Goal: Task Accomplishment & Management: Manage account settings

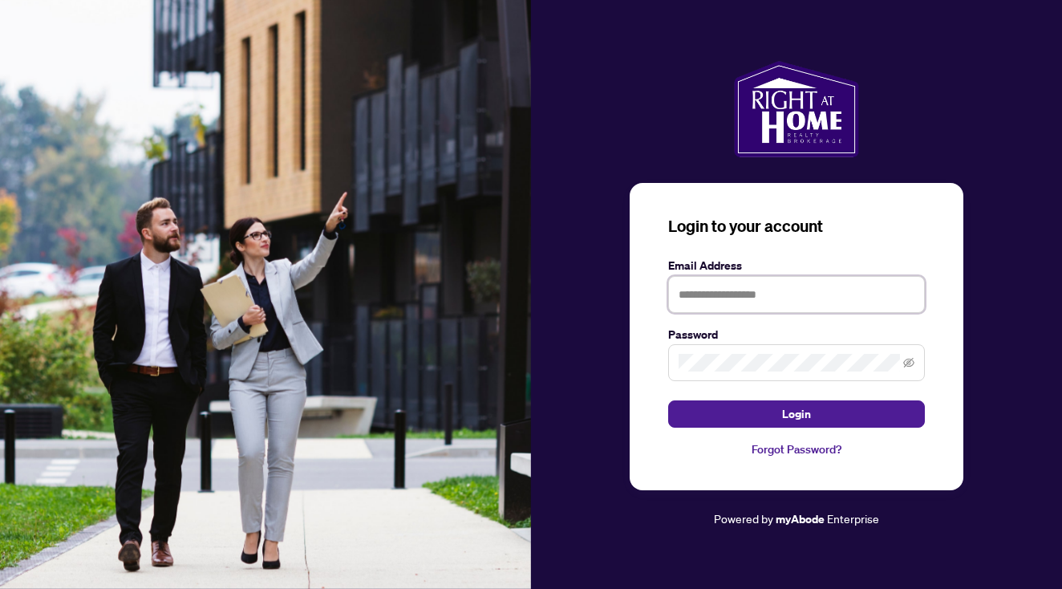
type input "**********"
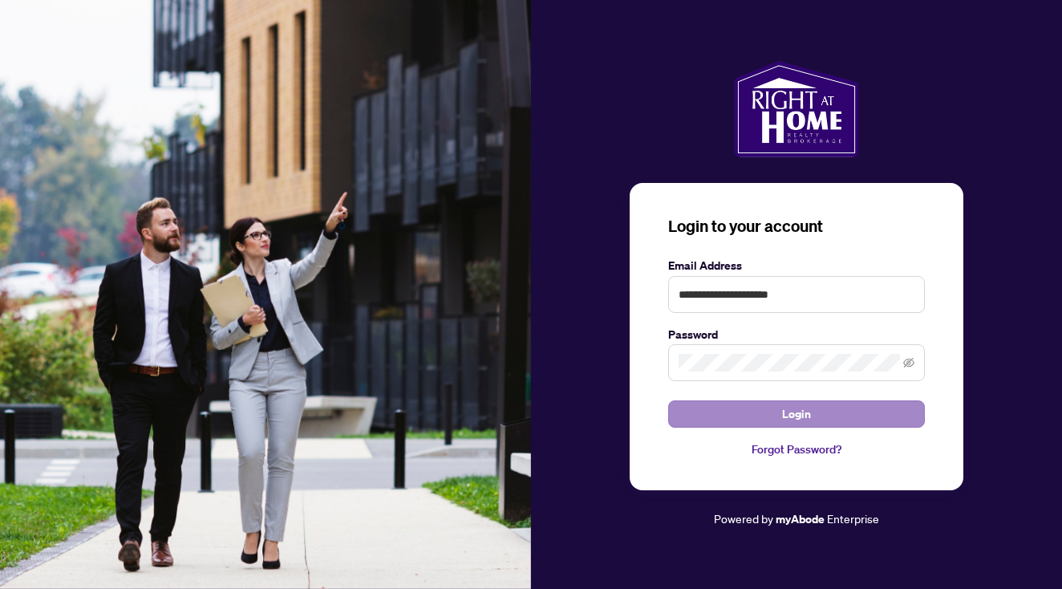
click at [793, 419] on span "Login" at bounding box center [796, 414] width 29 height 26
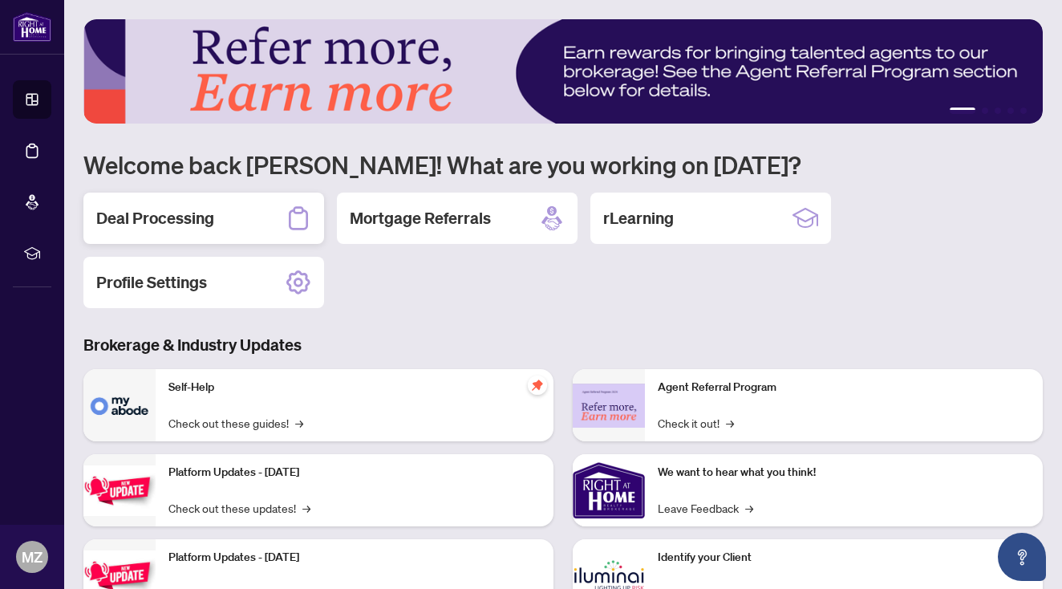
click at [176, 217] on h2 "Deal Processing" at bounding box center [155, 218] width 118 height 22
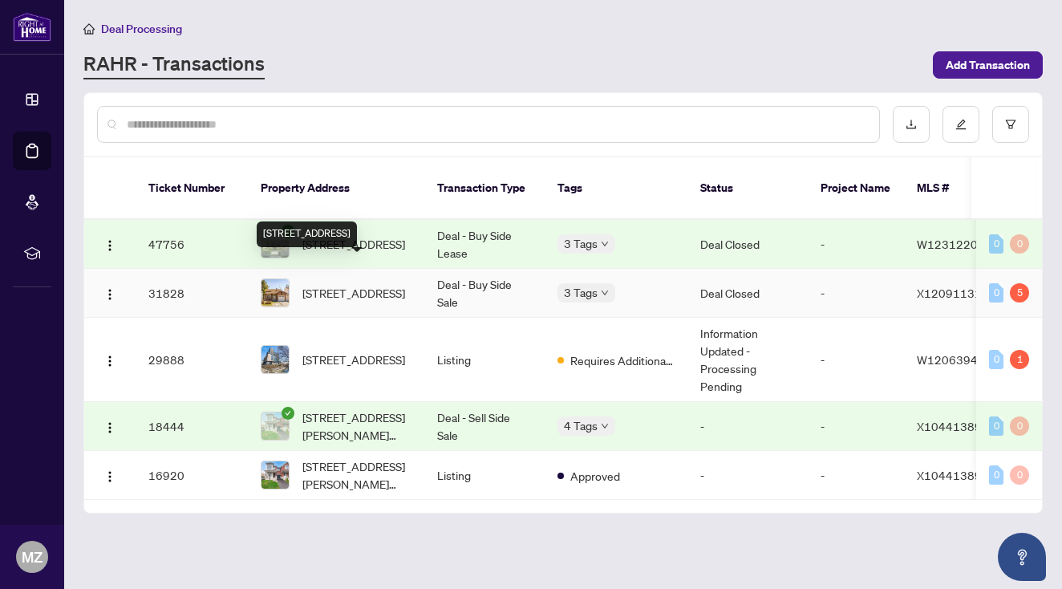
click at [349, 284] on span "[STREET_ADDRESS]" at bounding box center [353, 293] width 103 height 18
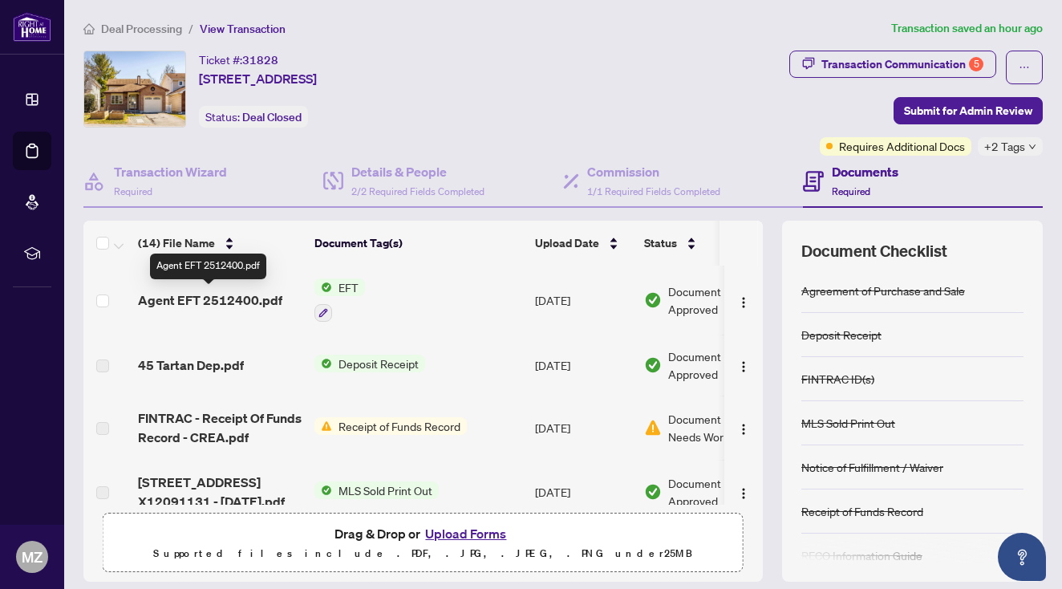
click at [245, 300] on span "Agent EFT 2512400.pdf" at bounding box center [210, 299] width 144 height 19
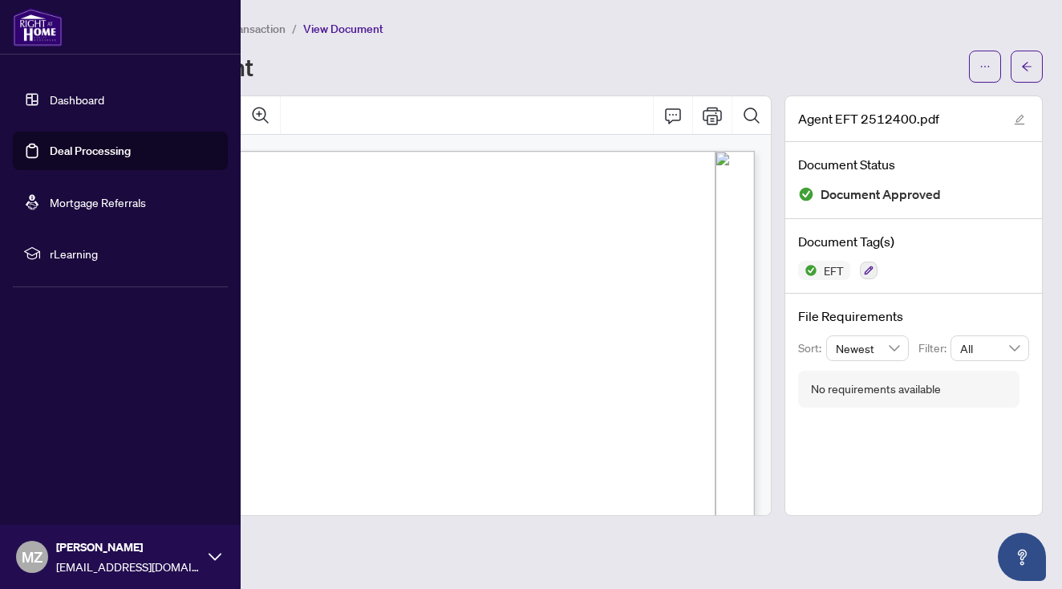
click at [81, 149] on link "Deal Processing" at bounding box center [90, 151] width 81 height 14
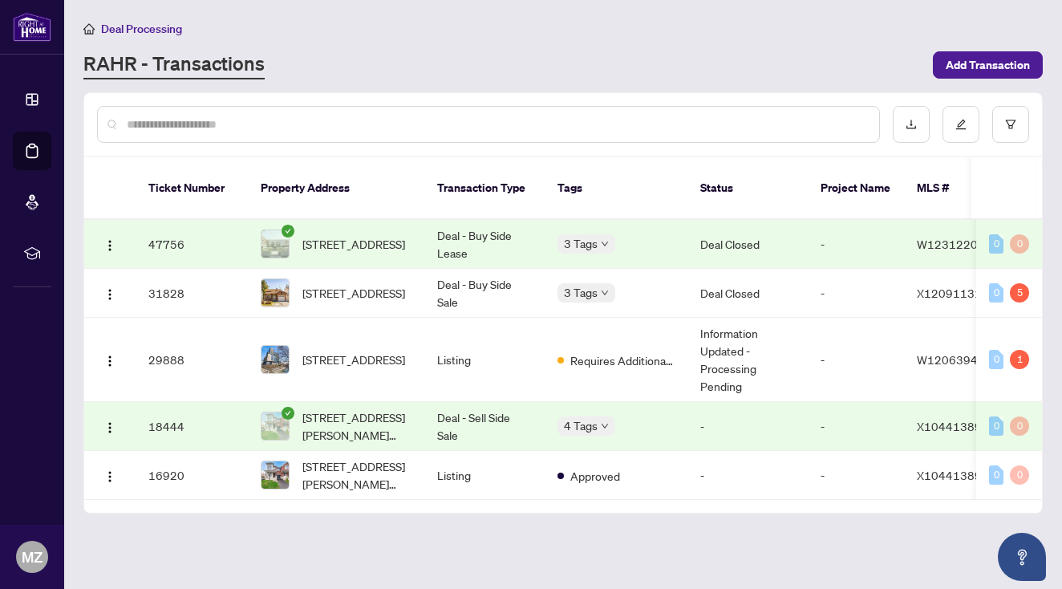
click at [293, 225] on icon "check-circle" at bounding box center [287, 231] width 13 height 13
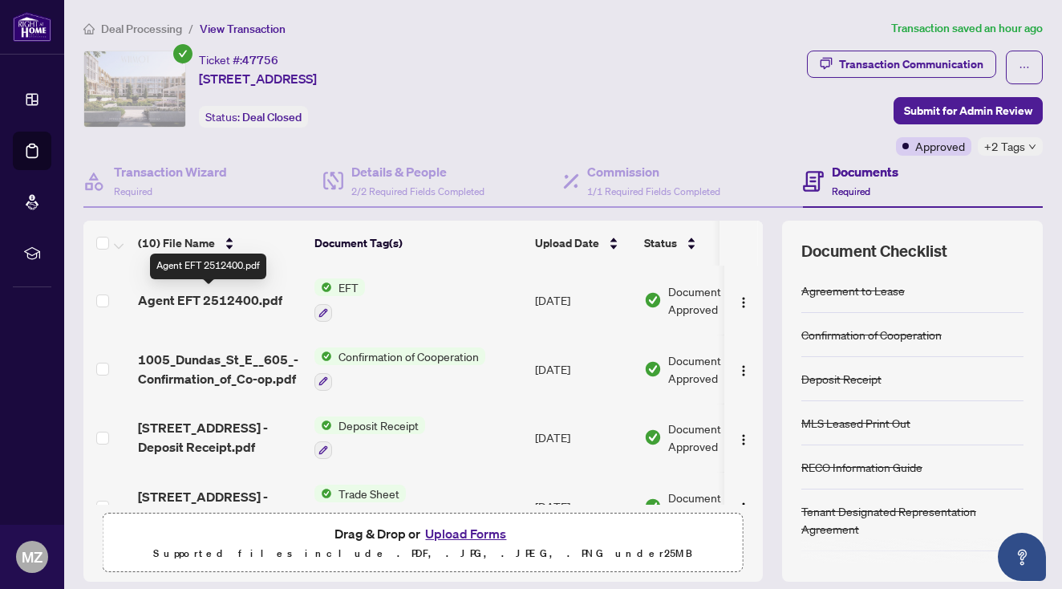
click at [237, 295] on span "Agent EFT 2512400.pdf" at bounding box center [210, 299] width 144 height 19
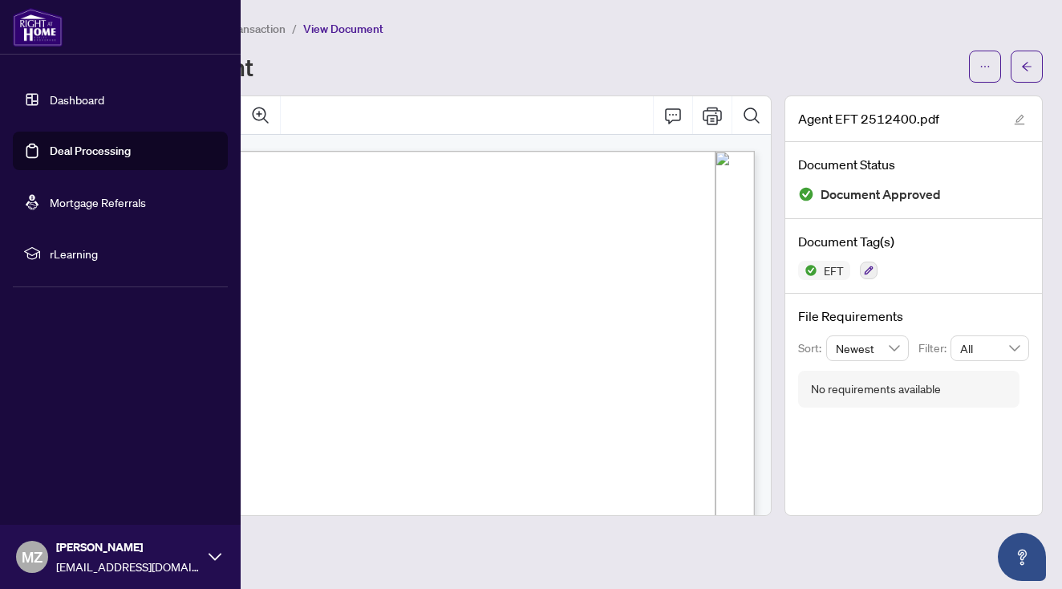
click at [50, 99] on link "Dashboard" at bounding box center [77, 99] width 55 height 14
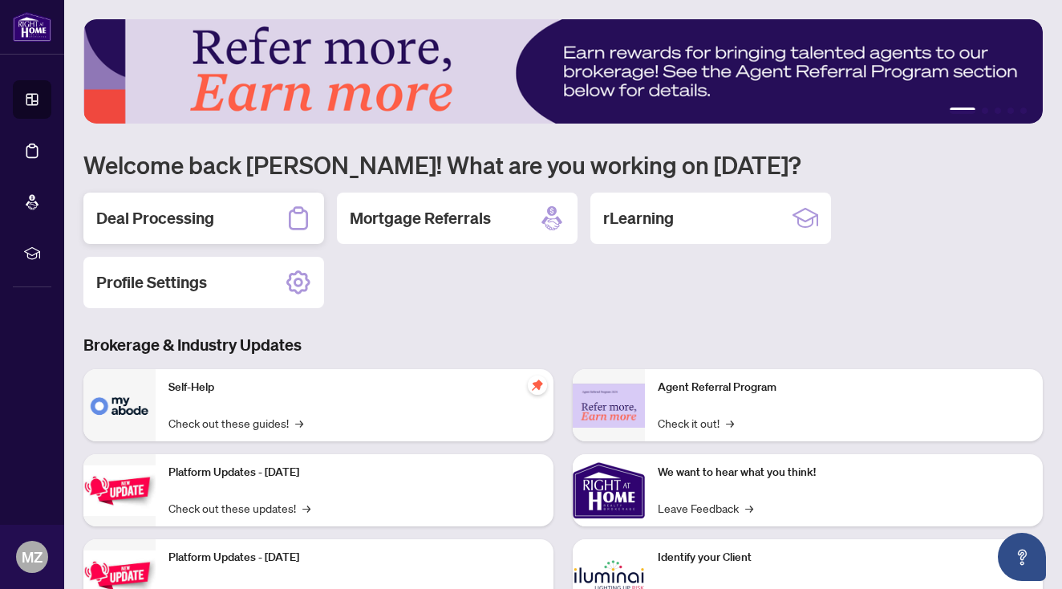
click at [236, 233] on div "Deal Processing" at bounding box center [203, 217] width 241 height 51
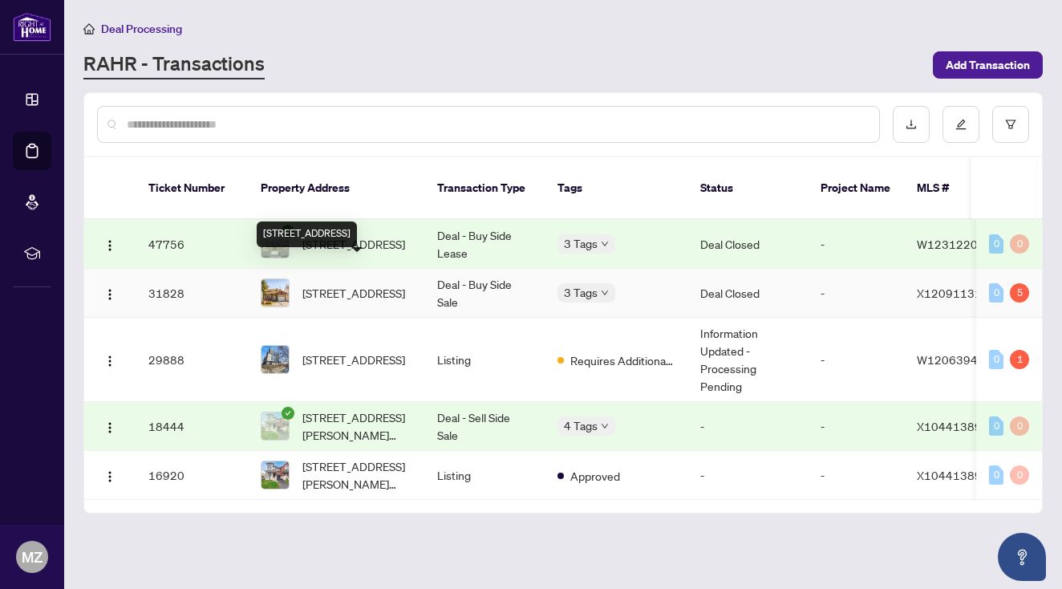
click at [313, 284] on span "[STREET_ADDRESS]" at bounding box center [353, 293] width 103 height 18
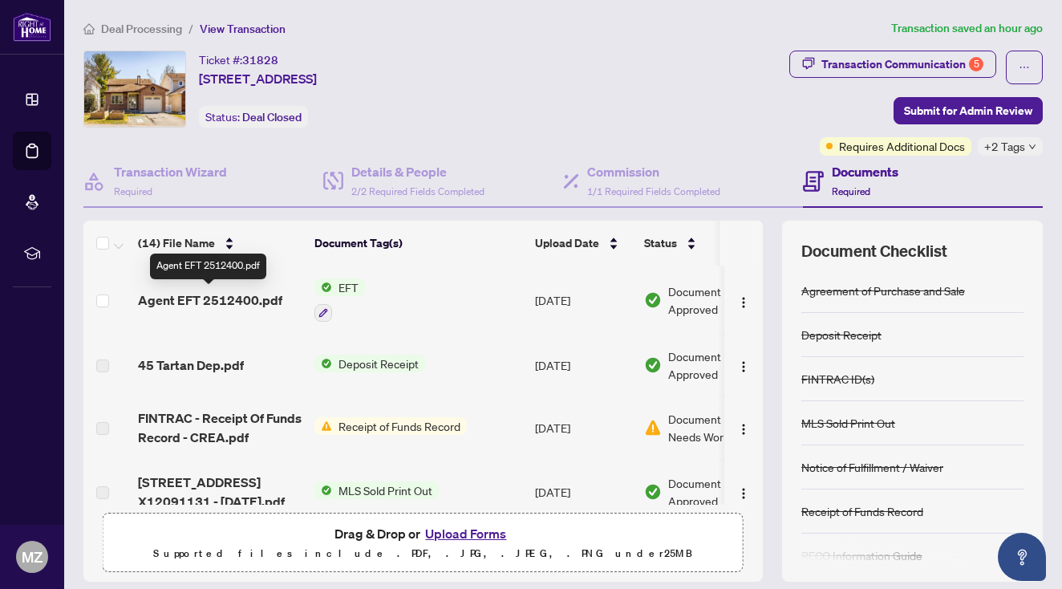
click at [245, 297] on span "Agent EFT 2512400.pdf" at bounding box center [210, 299] width 144 height 19
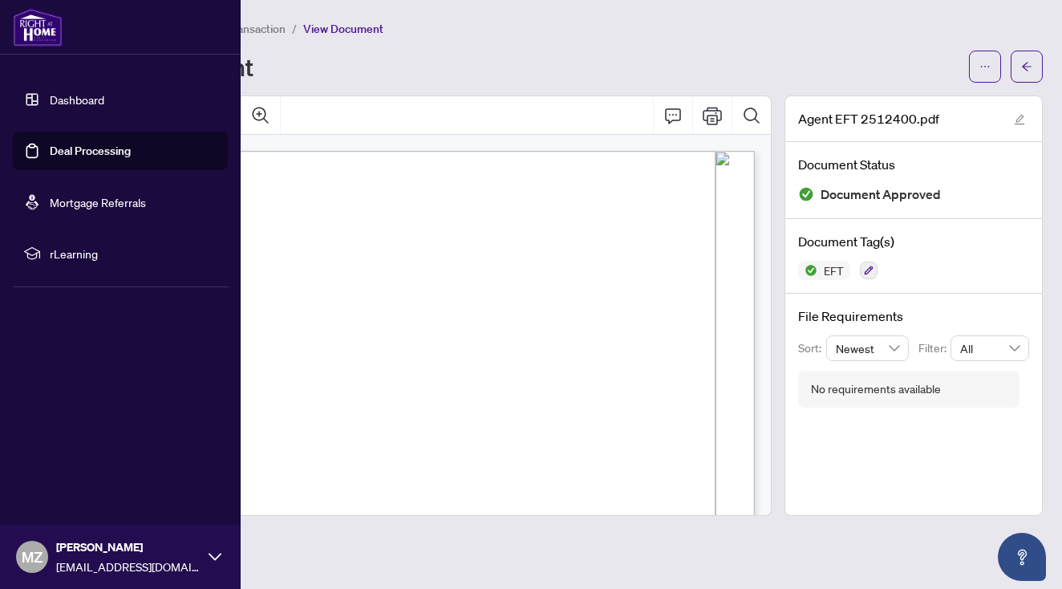
click at [53, 103] on link "Dashboard" at bounding box center [77, 99] width 55 height 14
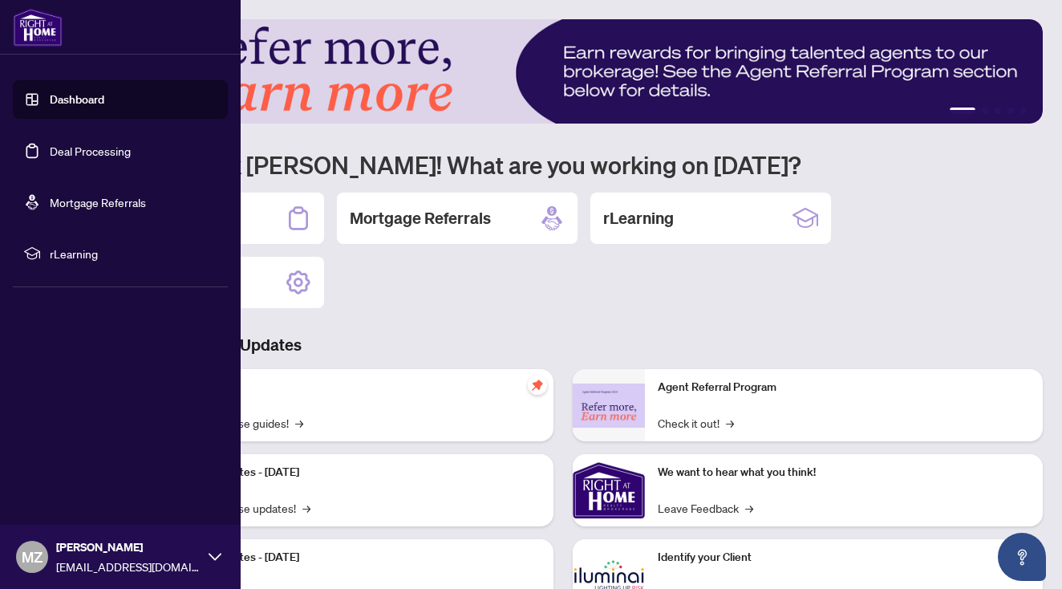
click at [55, 149] on link "Deal Processing" at bounding box center [90, 151] width 81 height 14
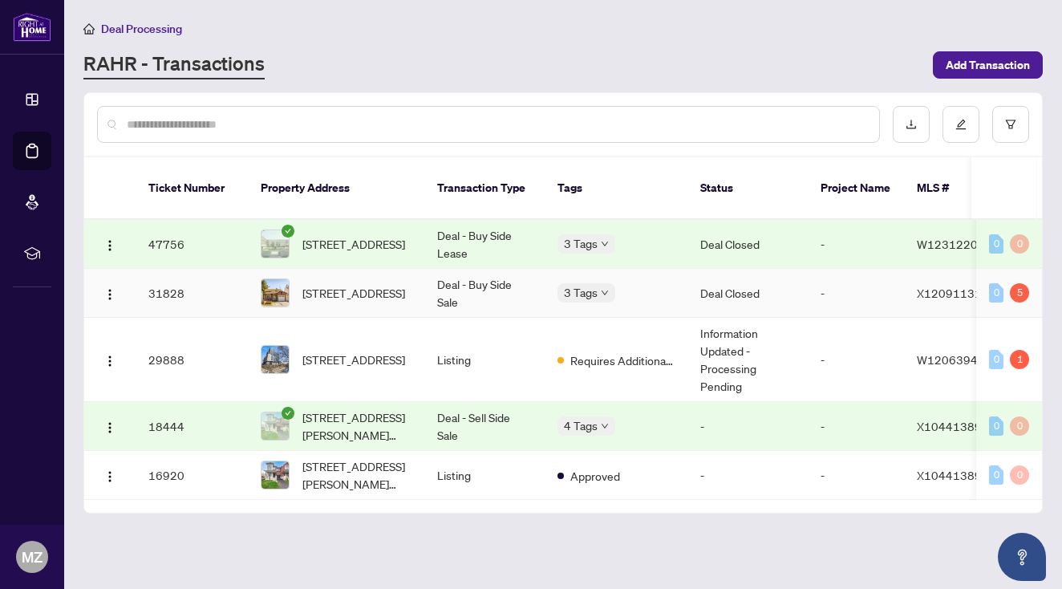
click at [491, 272] on td "Deal - Buy Side Sale" at bounding box center [484, 293] width 120 height 49
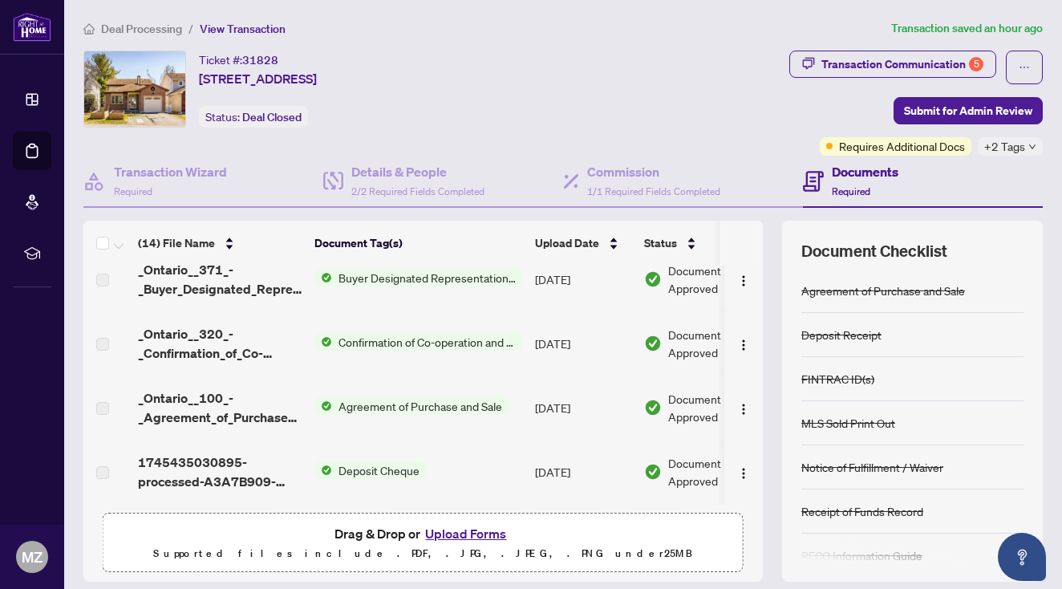
scroll to position [662, 0]
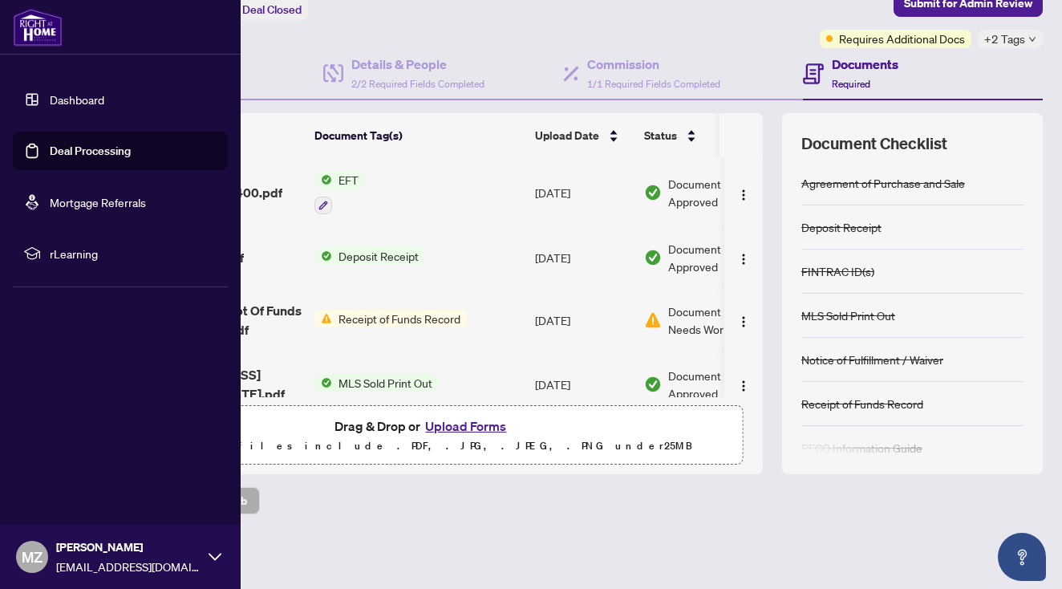
click at [50, 101] on link "Dashboard" at bounding box center [77, 99] width 55 height 14
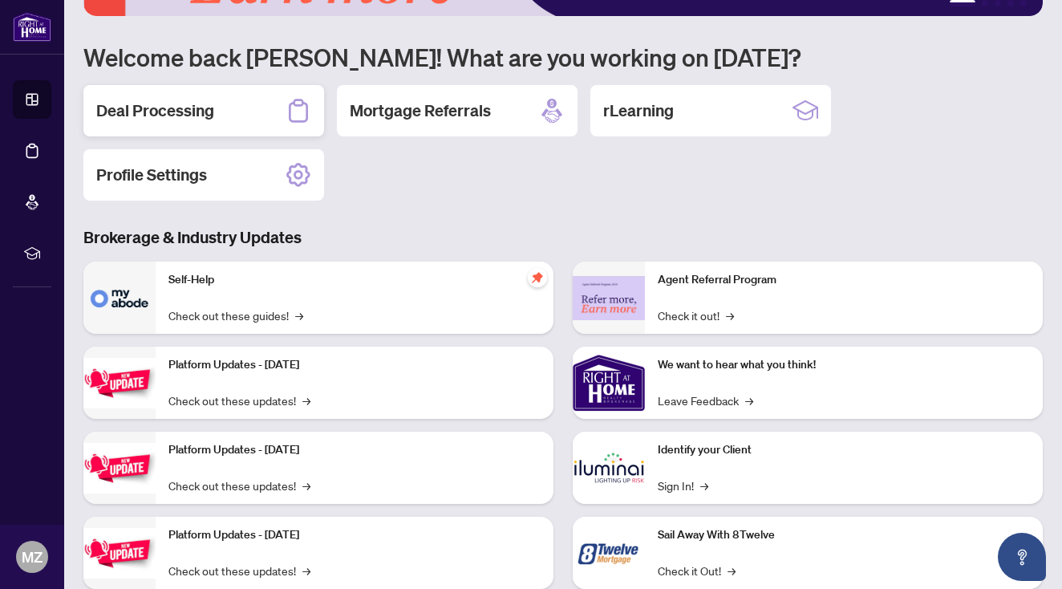
click at [204, 125] on div "Deal Processing" at bounding box center [203, 110] width 241 height 51
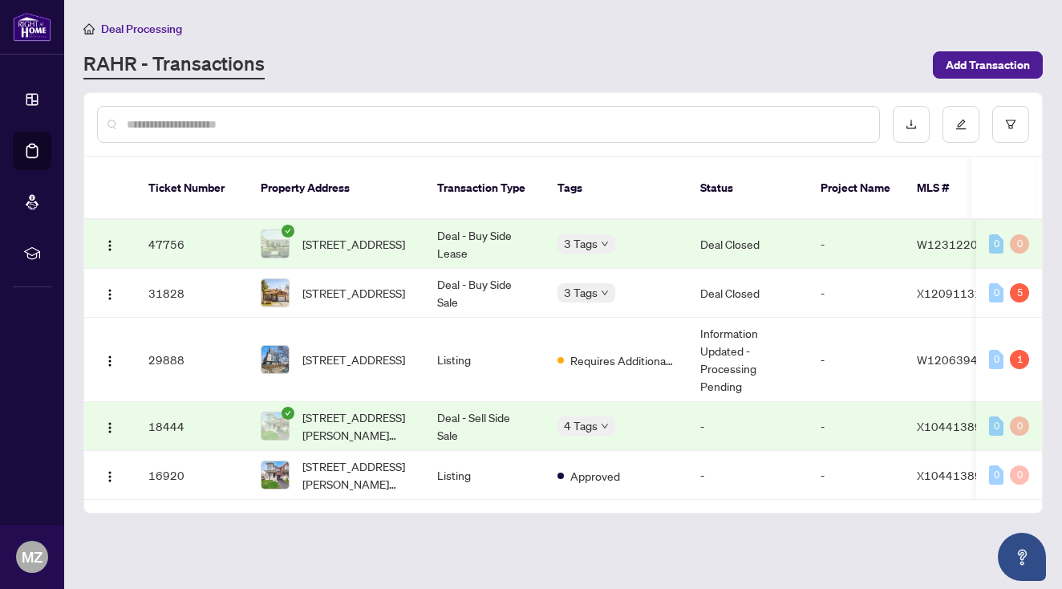
click at [419, 412] on td "[STREET_ADDRESS][PERSON_NAME][PERSON_NAME]" at bounding box center [336, 426] width 176 height 49
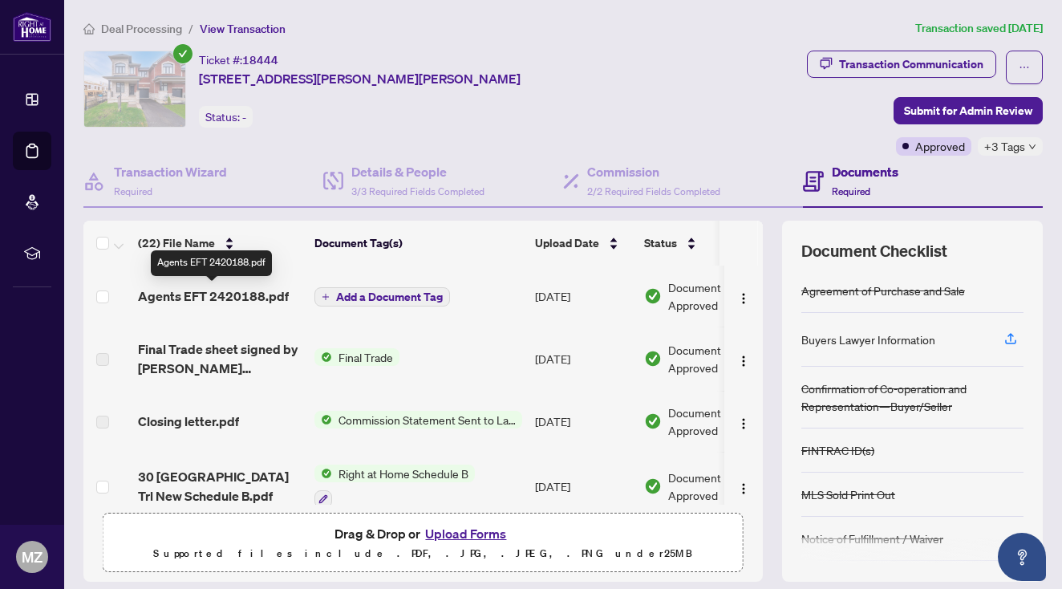
click at [249, 304] on span "Agents EFT 2420188.pdf" at bounding box center [213, 295] width 151 height 19
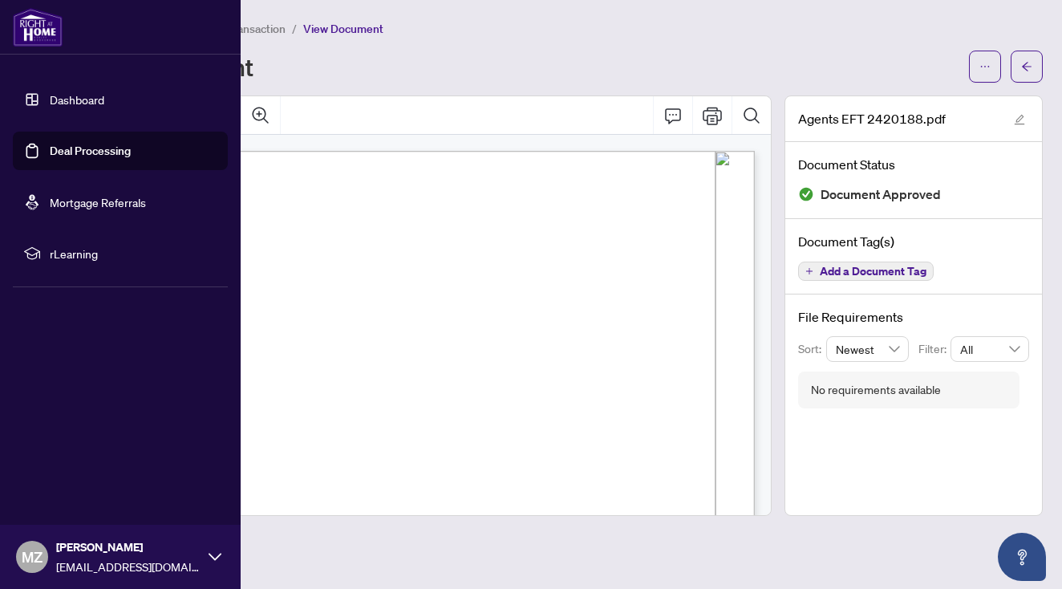
click at [71, 151] on link "Deal Processing" at bounding box center [90, 151] width 81 height 14
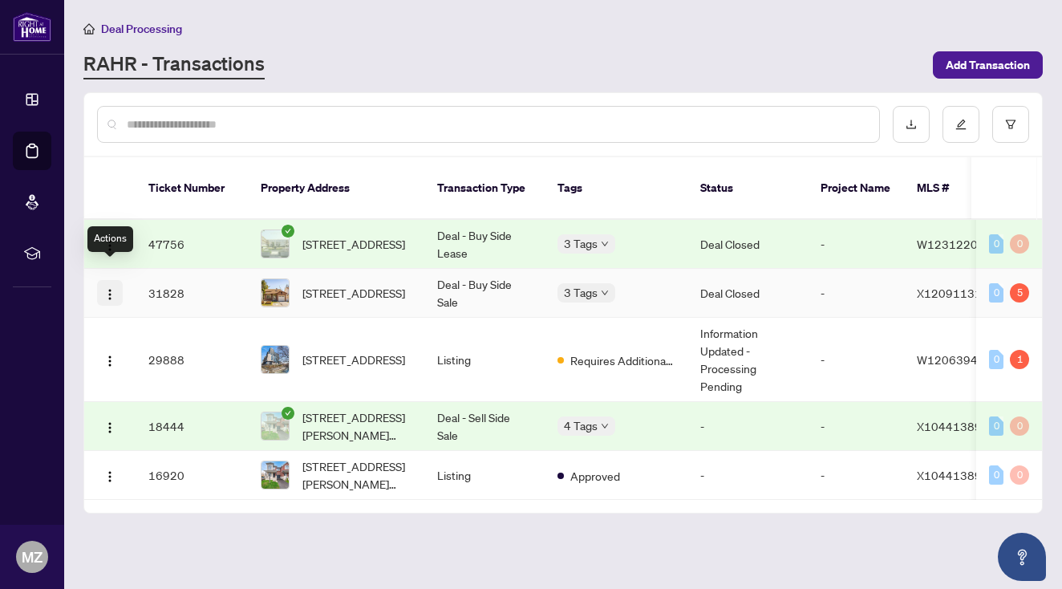
click at [111, 288] on img "button" at bounding box center [109, 294] width 13 height 13
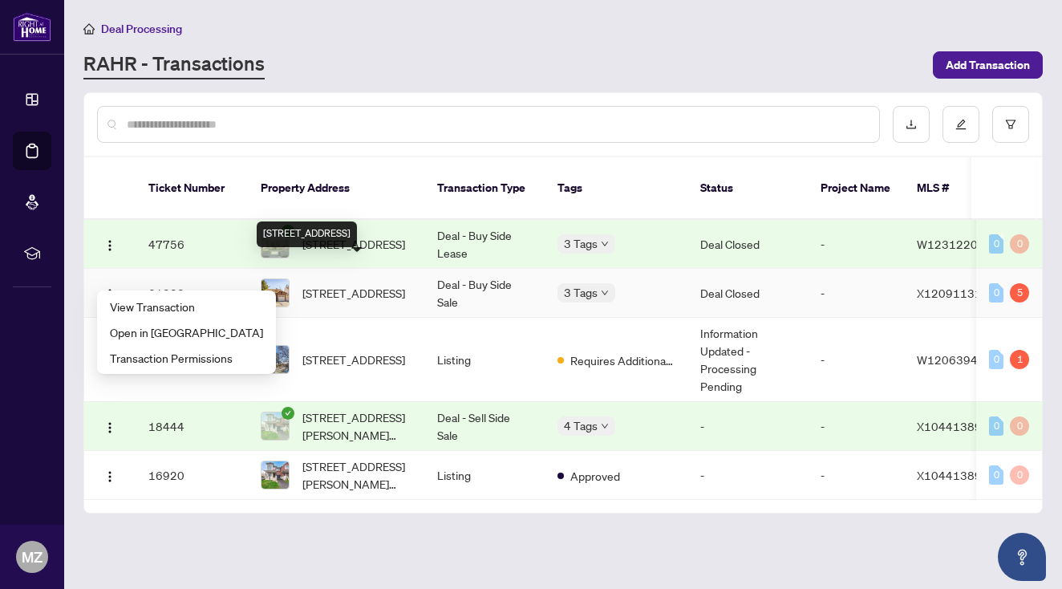
click at [337, 284] on span "[STREET_ADDRESS]" at bounding box center [353, 293] width 103 height 18
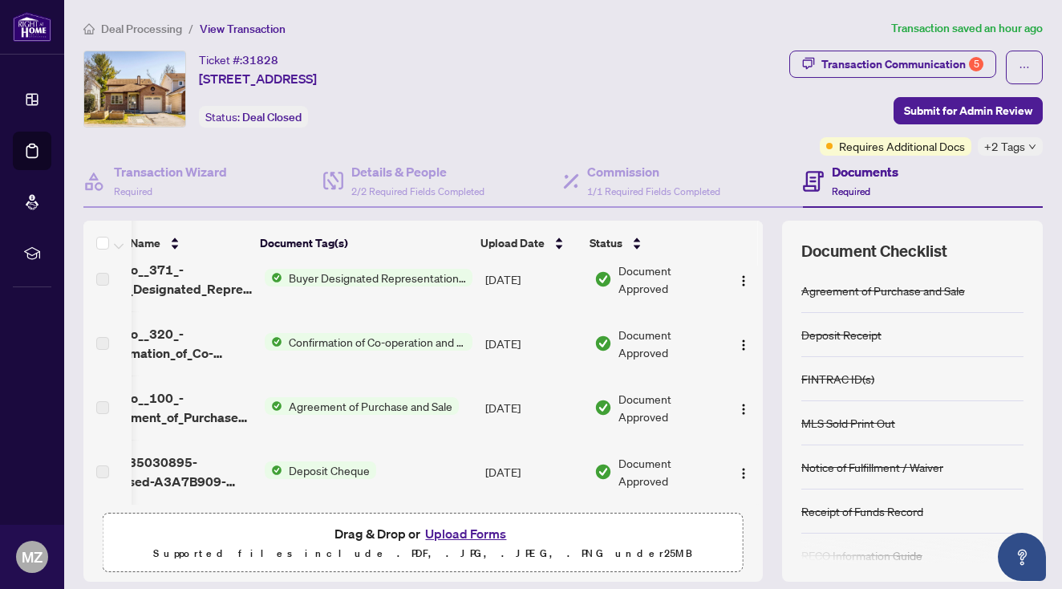
scroll to position [662, 55]
click at [863, 178] on h4 "Documents" at bounding box center [865, 171] width 67 height 19
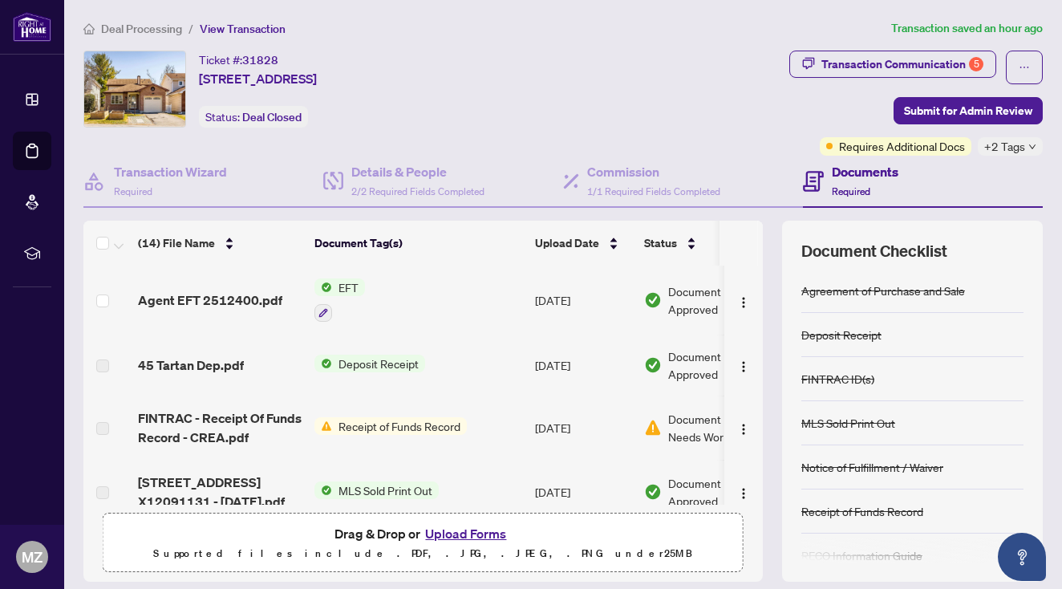
scroll to position [0, 0]
click at [978, 103] on span "Submit for Admin Review" at bounding box center [968, 111] width 128 height 26
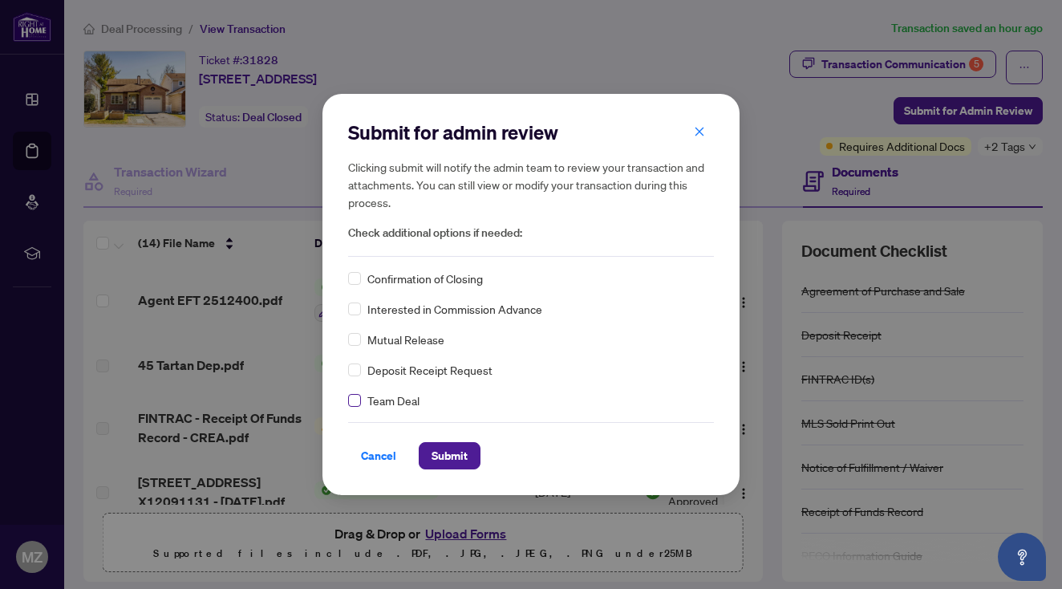
click at [358, 405] on span at bounding box center [354, 400] width 13 height 13
click at [455, 448] on span "Submit" at bounding box center [449, 456] width 36 height 26
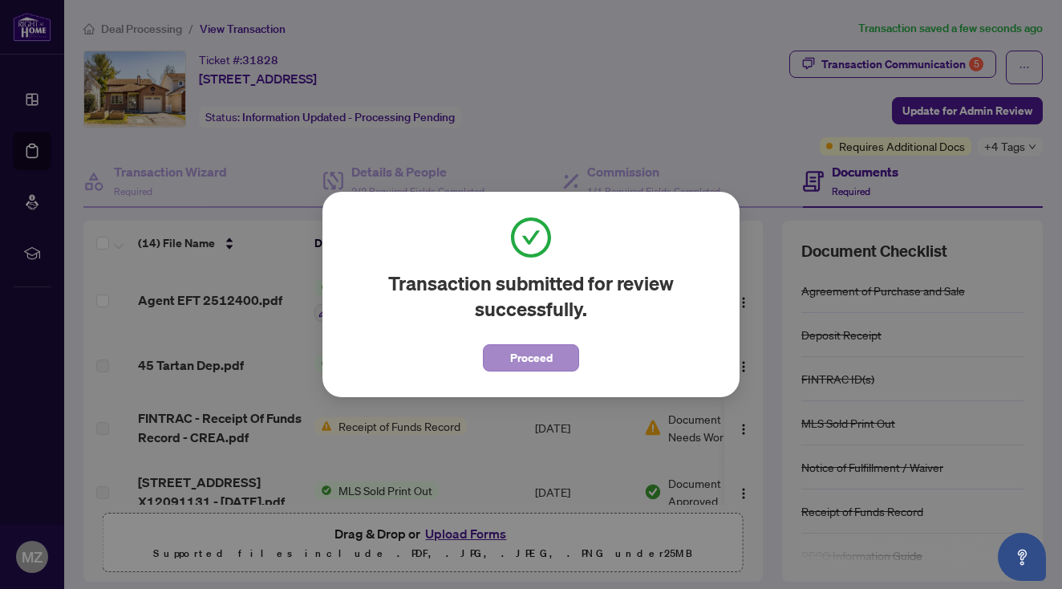
click at [522, 358] on span "Proceed" at bounding box center [531, 358] width 42 height 26
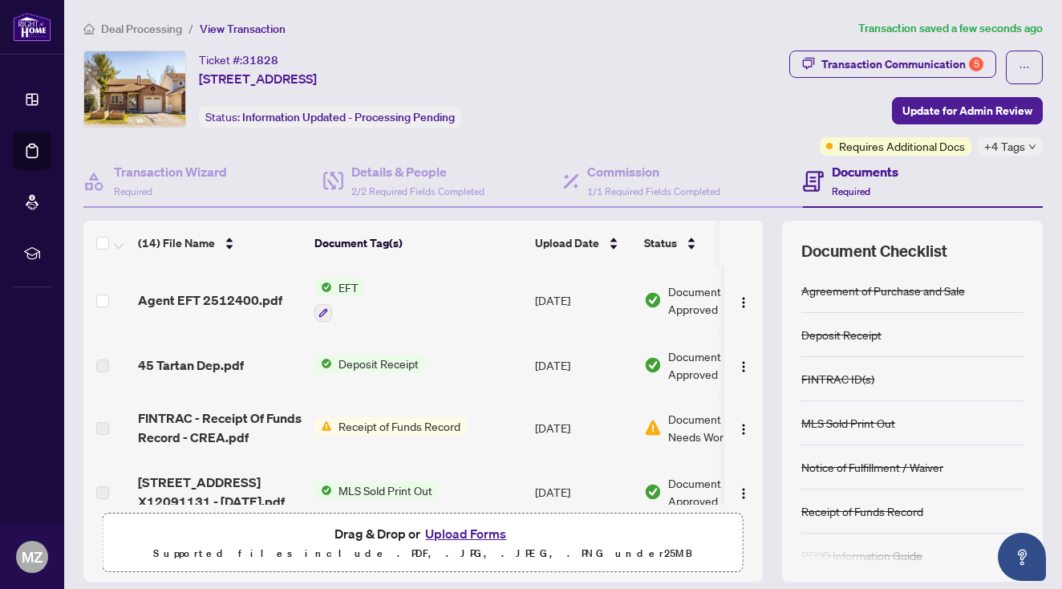
click at [138, 23] on span "Deal Processing" at bounding box center [141, 29] width 81 height 14
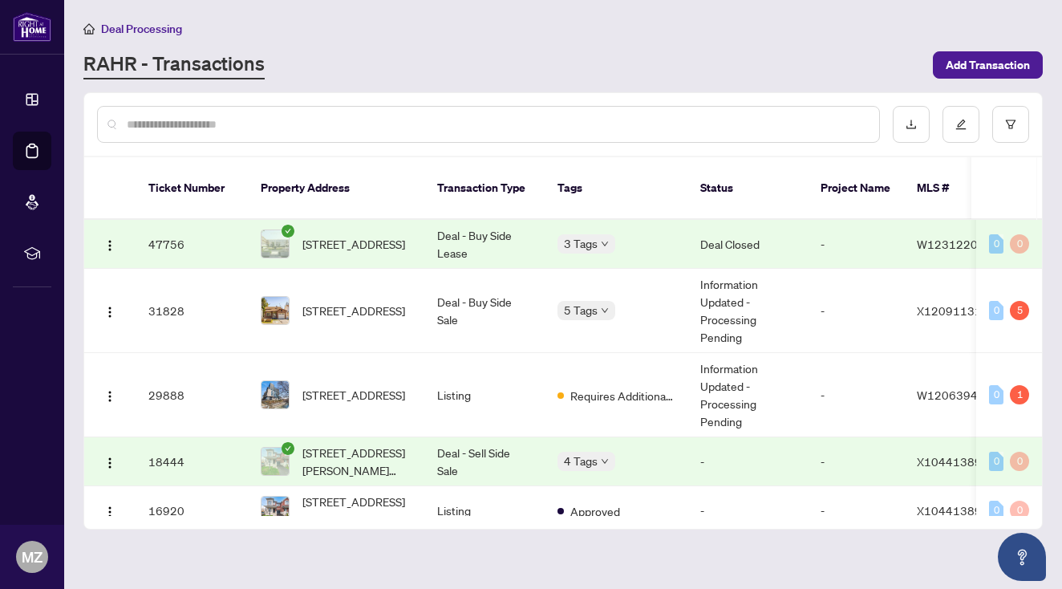
click at [342, 220] on td "[STREET_ADDRESS]" at bounding box center [336, 244] width 176 height 49
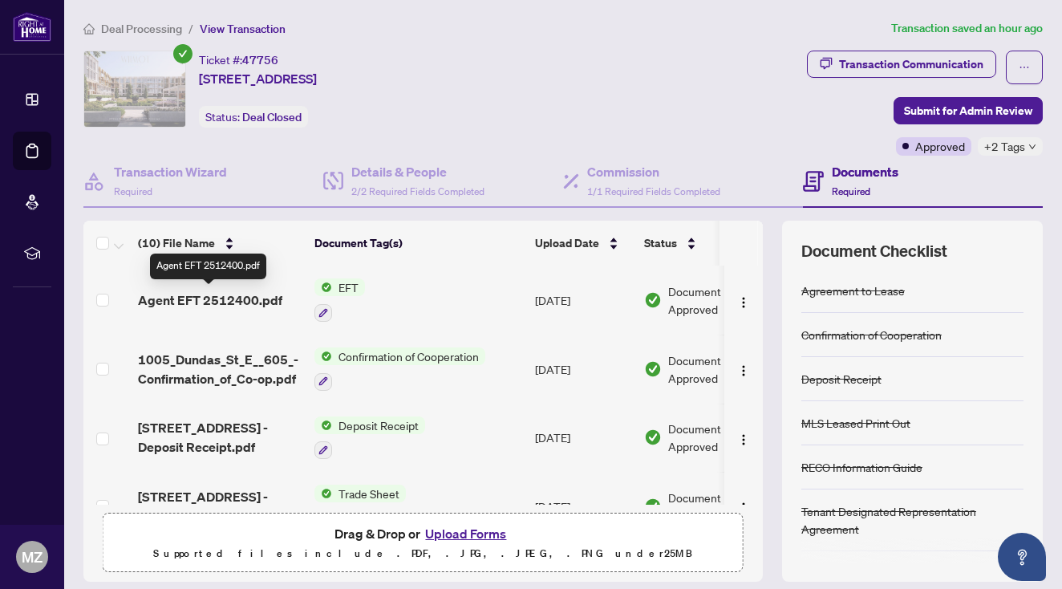
click at [189, 295] on span "Agent EFT 2512400.pdf" at bounding box center [210, 299] width 144 height 19
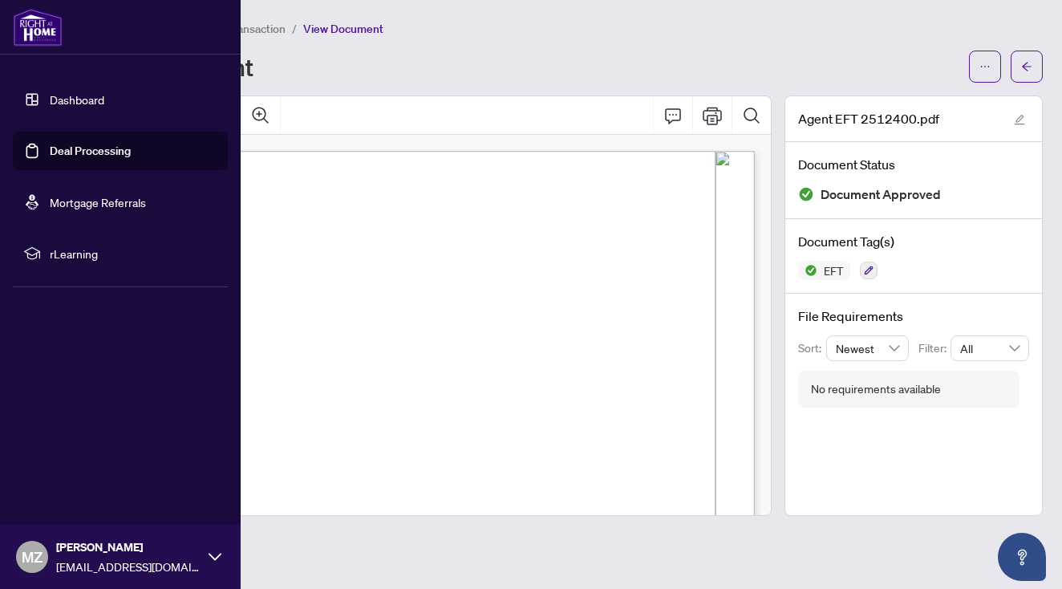
click at [68, 155] on link "Deal Processing" at bounding box center [90, 151] width 81 height 14
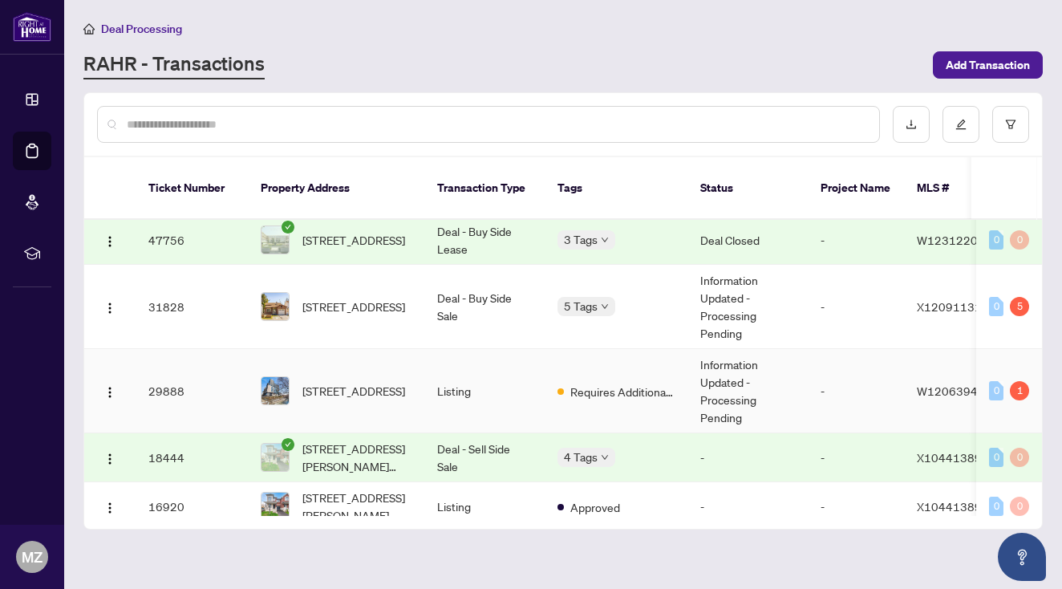
scroll to position [4, 0]
click at [733, 376] on td "Information Updated - Processing Pending" at bounding box center [747, 391] width 120 height 84
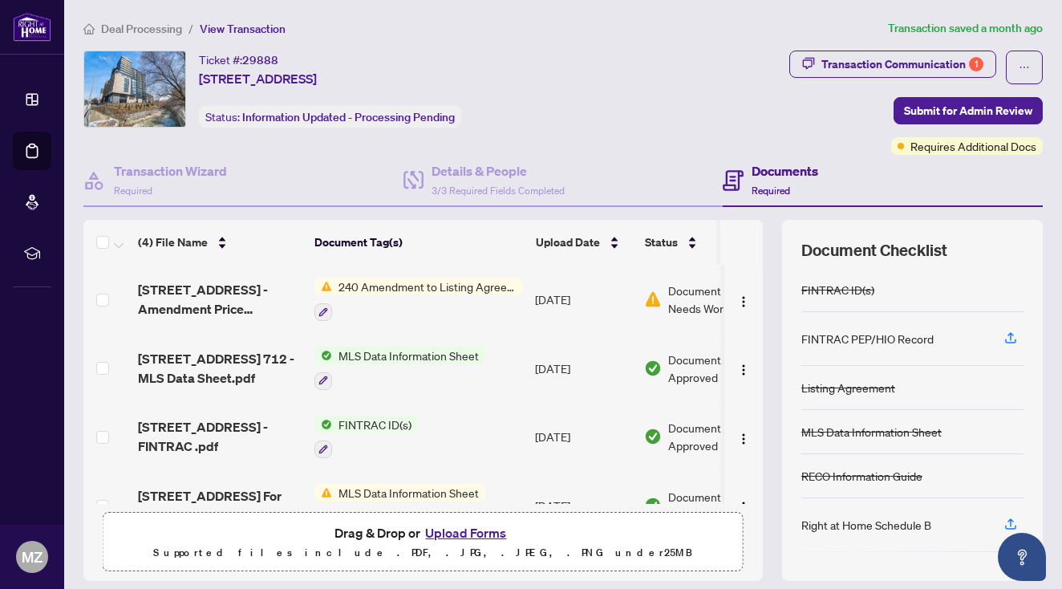
click at [406, 287] on span "240 Amendment to Listing Agreement - Authority to Offer for Sale Price Change/E…" at bounding box center [427, 286] width 190 height 18
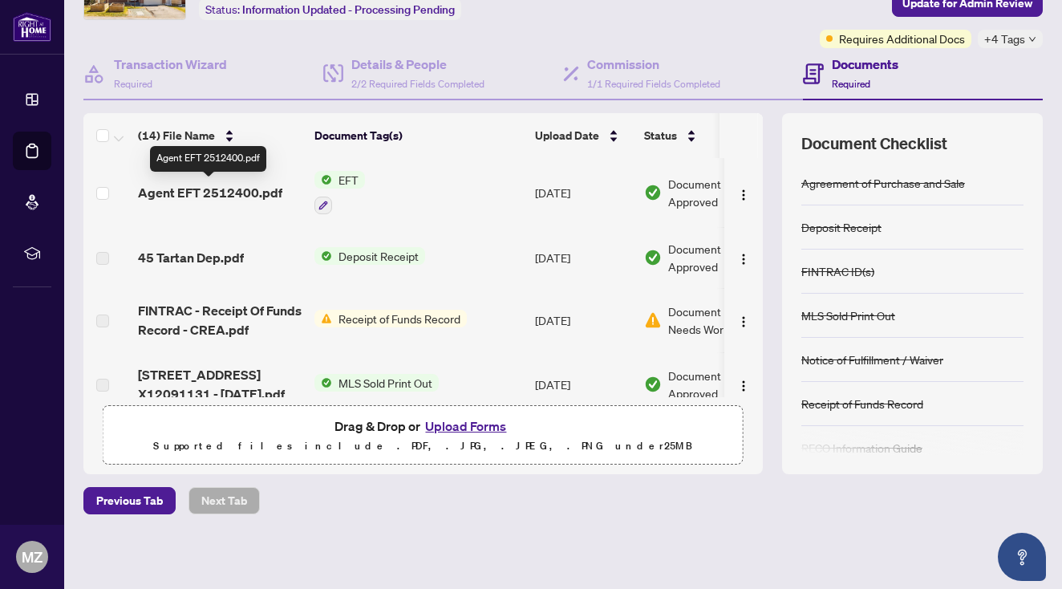
click at [244, 190] on span "Agent EFT 2512400.pdf" at bounding box center [210, 192] width 144 height 19
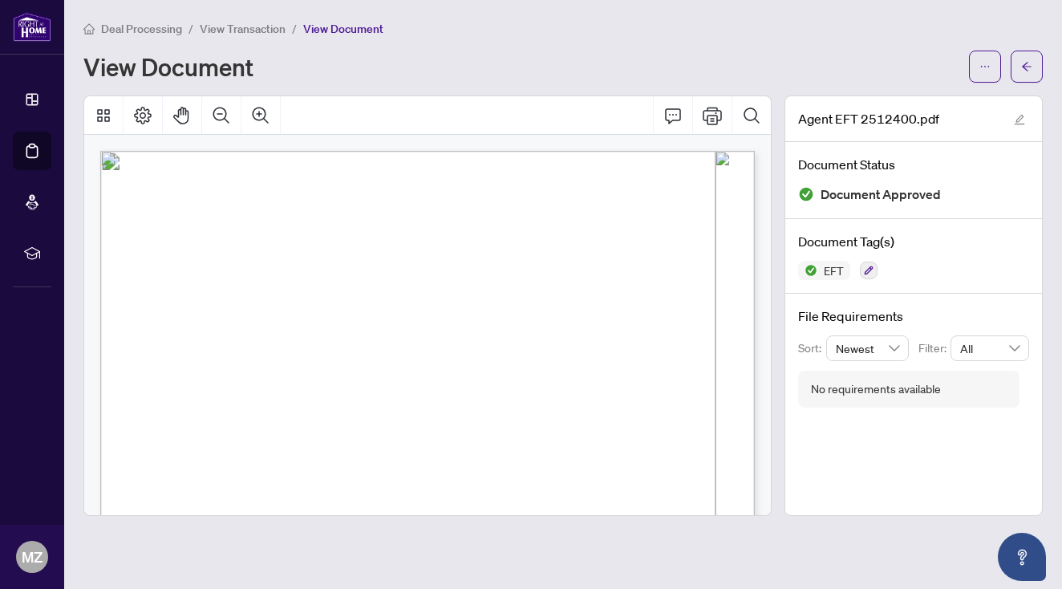
click at [115, 22] on span "Deal Processing" at bounding box center [141, 29] width 81 height 14
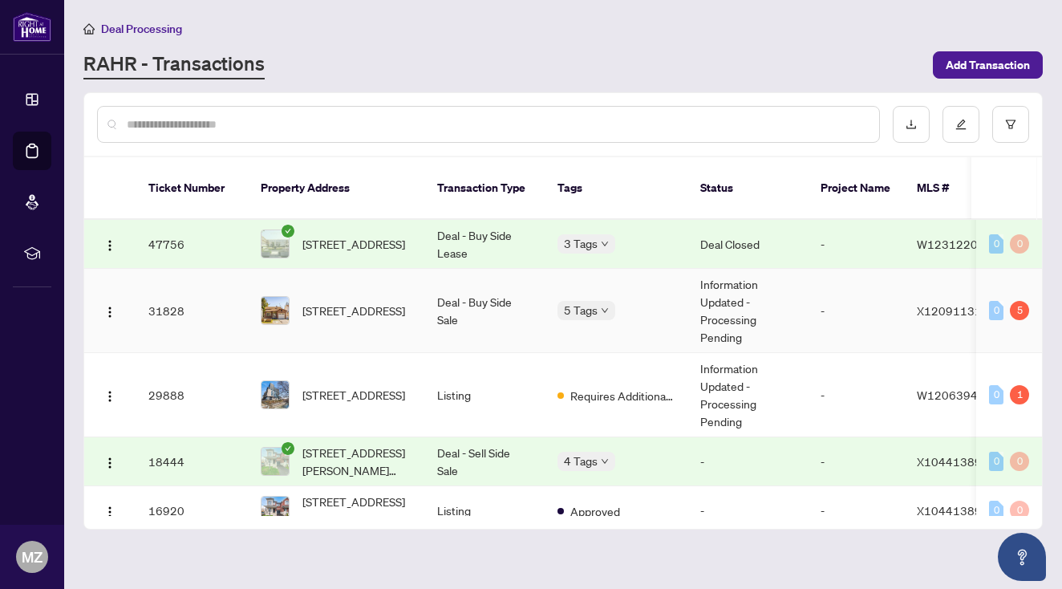
click at [398, 269] on td "[STREET_ADDRESS]" at bounding box center [336, 311] width 176 height 84
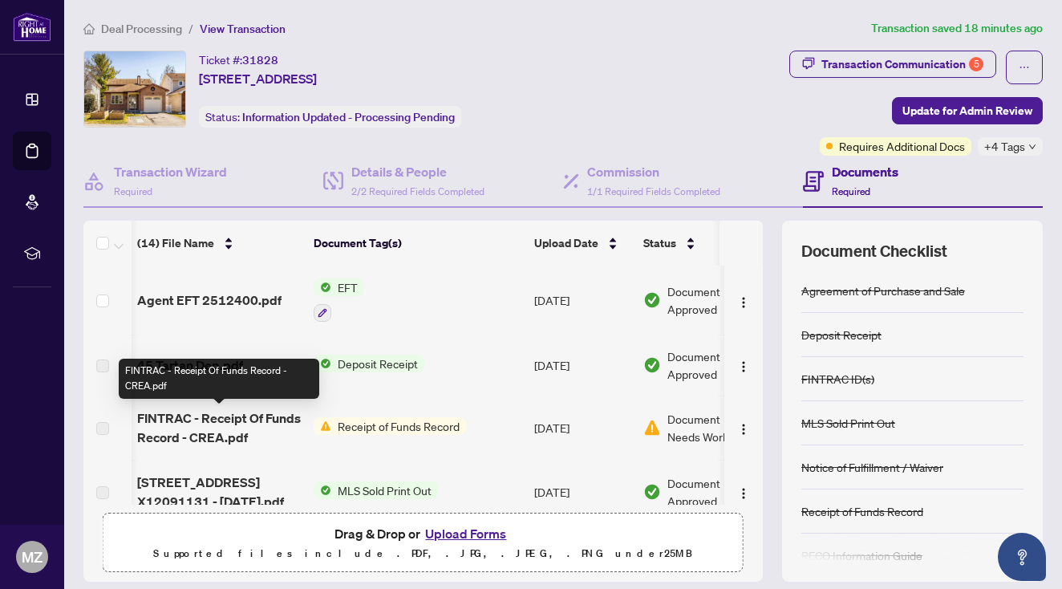
scroll to position [0, 1]
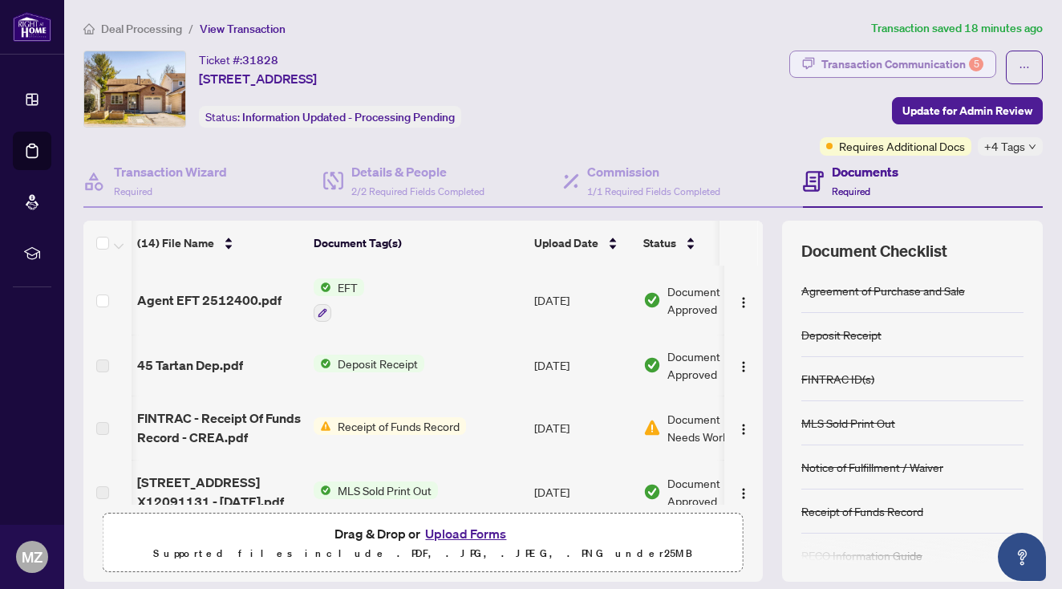
click at [905, 72] on div "Transaction Communication 5" at bounding box center [902, 64] width 162 height 26
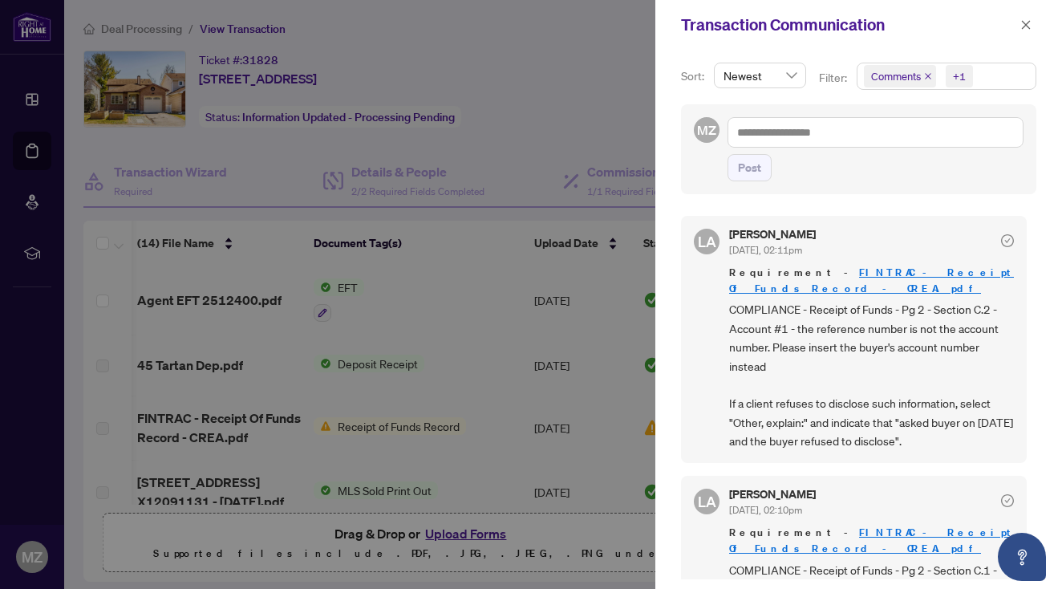
scroll to position [184, 0]
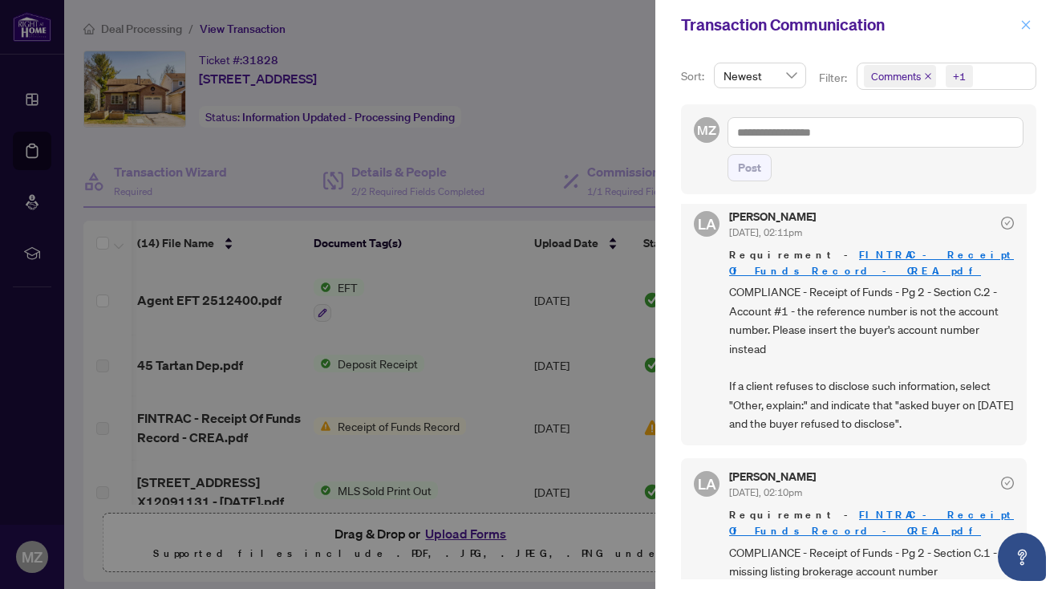
click at [1033, 30] on button "button" at bounding box center [1025, 24] width 21 height 19
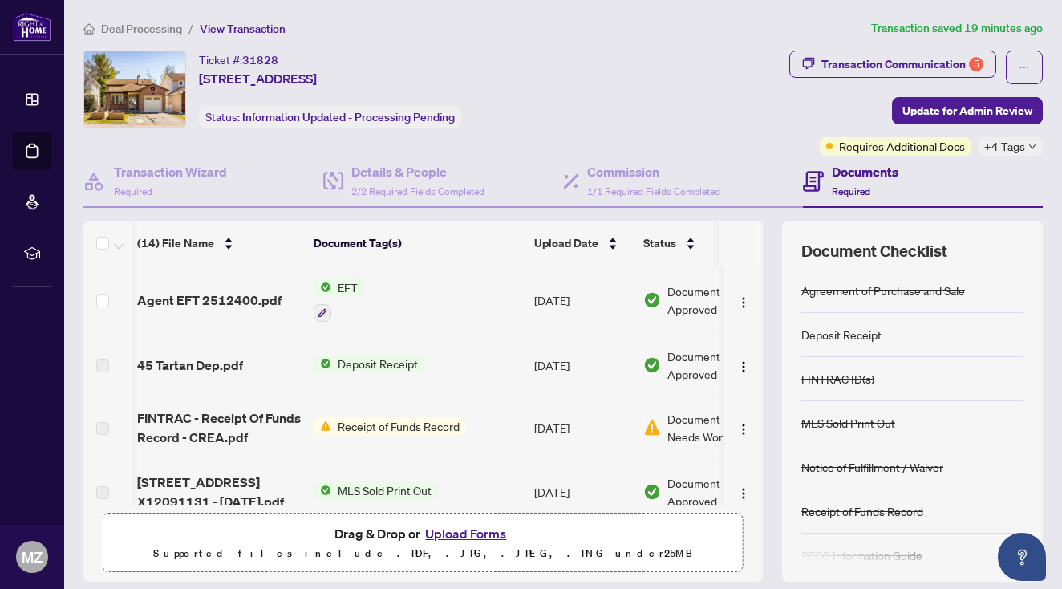
click at [622, 67] on div "Ticket #: 31828 45 Tartan Dr, Barrhaven, Ontario K2J 2V9, Canada Status: Inform…" at bounding box center [352, 89] width 539 height 77
drag, startPoint x: 199, startPoint y: 60, endPoint x: 510, endPoint y: 82, distance: 311.9
click at [510, 82] on div "Ticket #: 31828 45 Tartan Dr, Barrhaven, Ontario K2J 2V9, Canada Status: Inform…" at bounding box center [352, 89] width 539 height 77
copy div "Ticket #: 31828 45 Tartan Dr, Barrhaven, Ontario K2J 2V9, Canada"
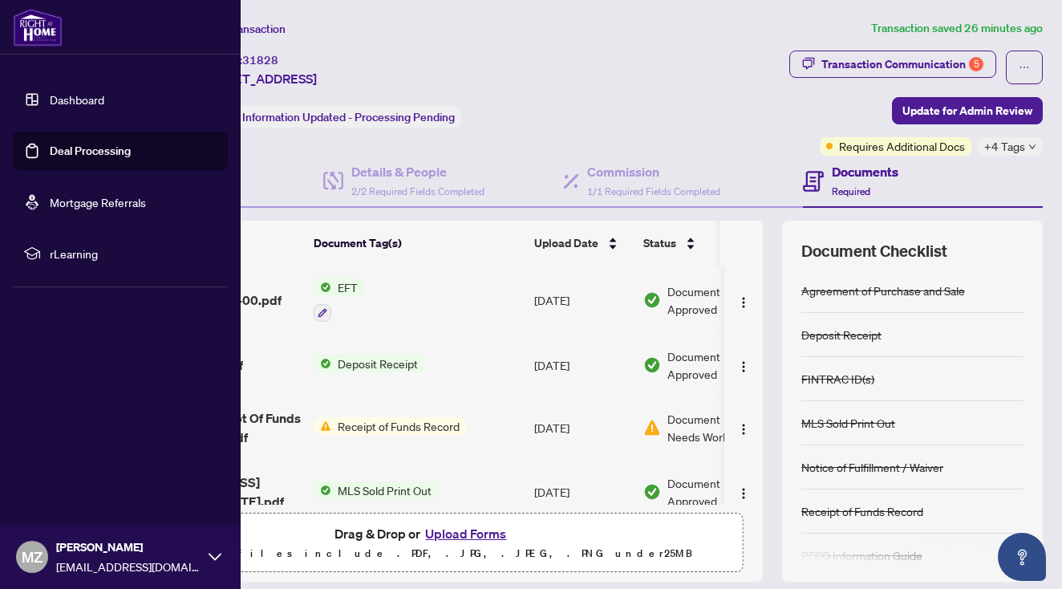
click at [70, 102] on link "Dashboard" at bounding box center [77, 99] width 55 height 14
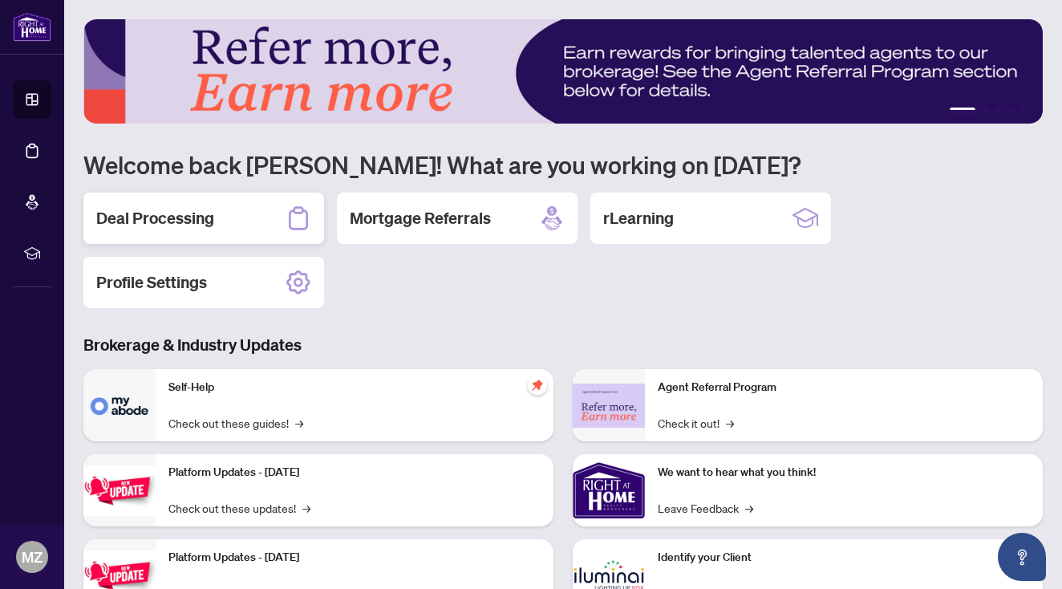
click at [188, 229] on h2 "Deal Processing" at bounding box center [155, 218] width 118 height 22
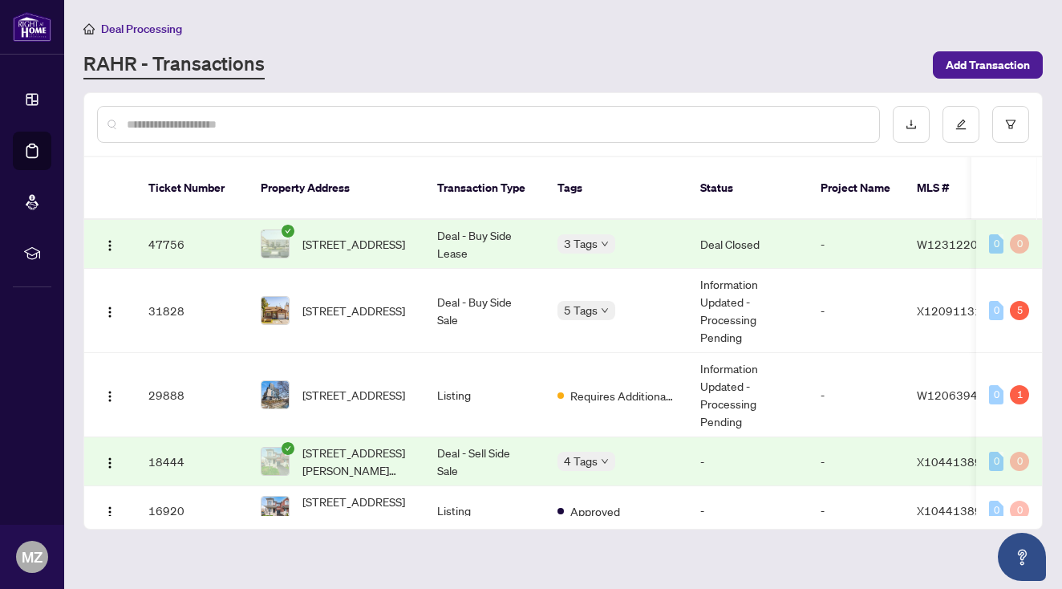
click at [289, 225] on icon "check-circle" at bounding box center [287, 231] width 13 height 13
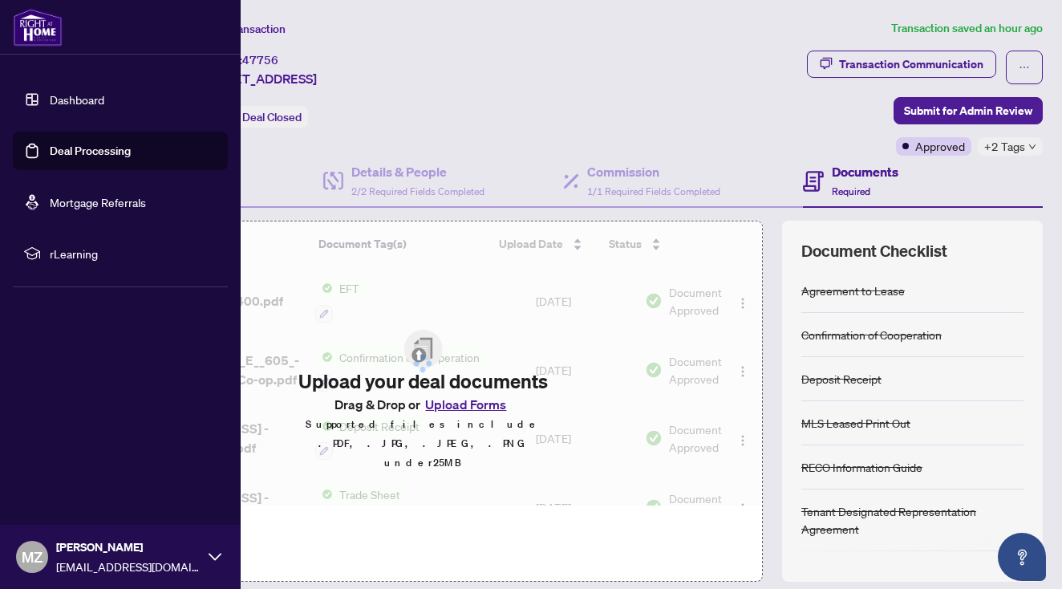
click at [50, 97] on link "Dashboard" at bounding box center [77, 99] width 55 height 14
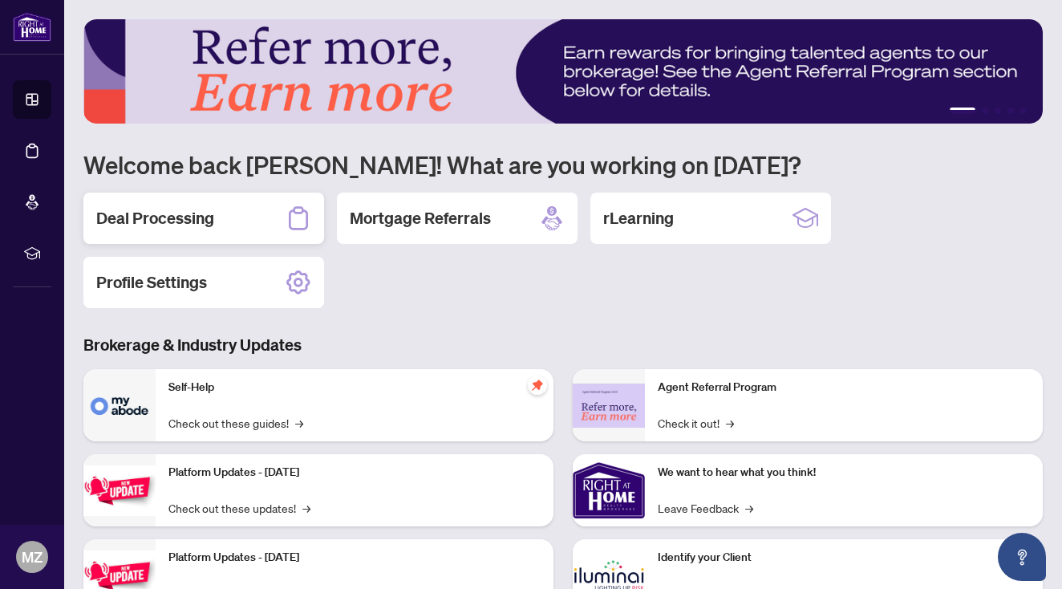
click at [256, 239] on div "Deal Processing" at bounding box center [203, 217] width 241 height 51
